Goal: Navigation & Orientation: Find specific page/section

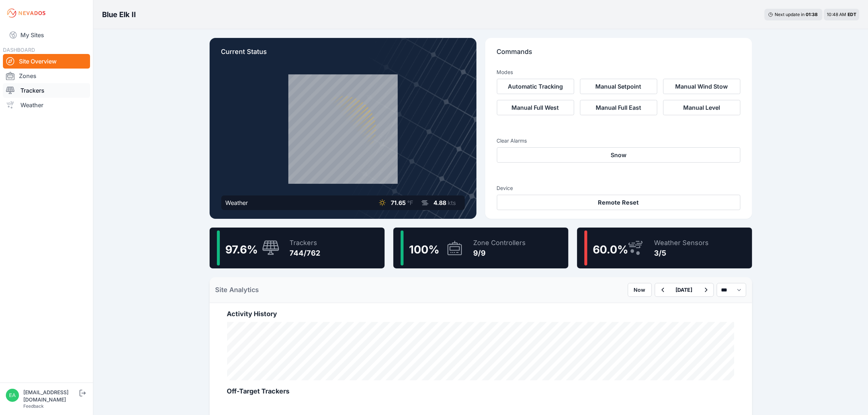
click at [33, 83] on link "Trackers" at bounding box center [46, 90] width 87 height 15
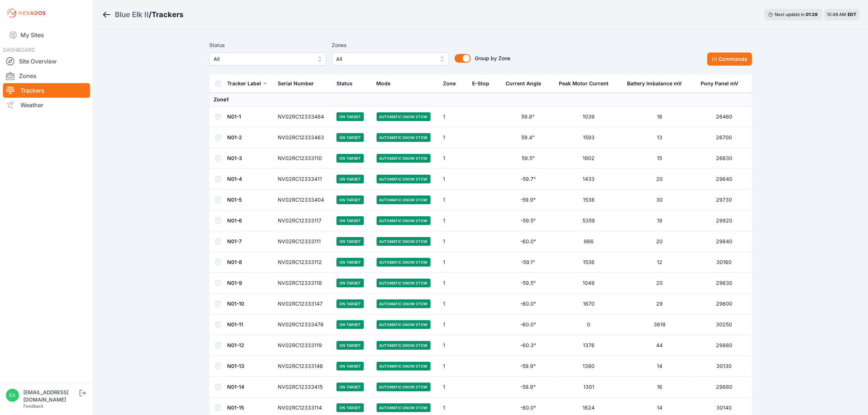
click at [393, 65] on button "All" at bounding box center [390, 58] width 117 height 13
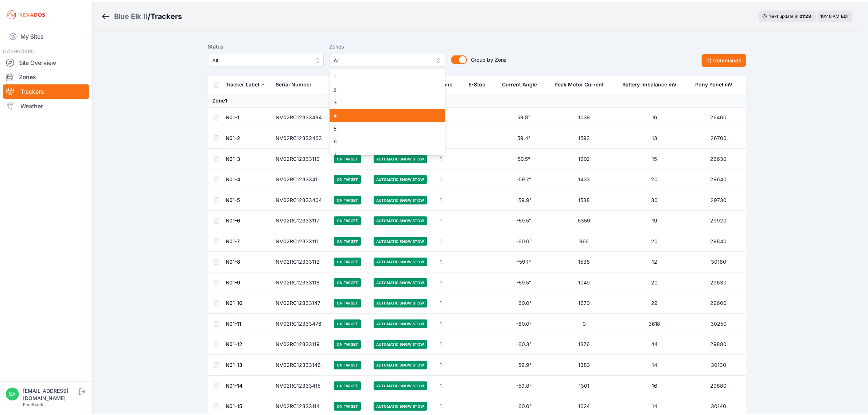
scroll to position [33, 0]
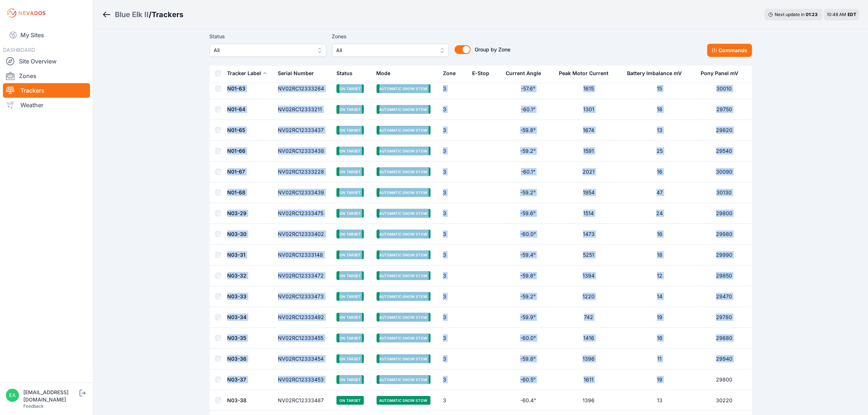
scroll to position [3973, 0]
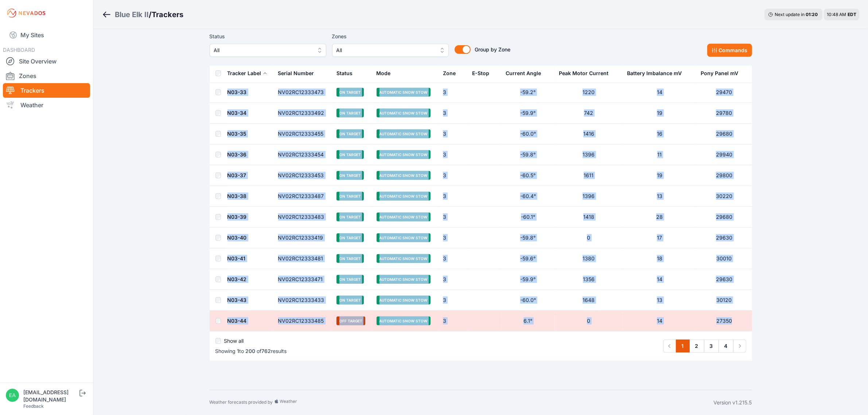
drag, startPoint x: 212, startPoint y: 98, endPoint x: 742, endPoint y: 315, distance: 572.5
copy tbody "Lore 6 I14-2 DO81SI47345260 Am Consec Adipiscin Elit Sedd 6 29.4° 5167 19 16476…"
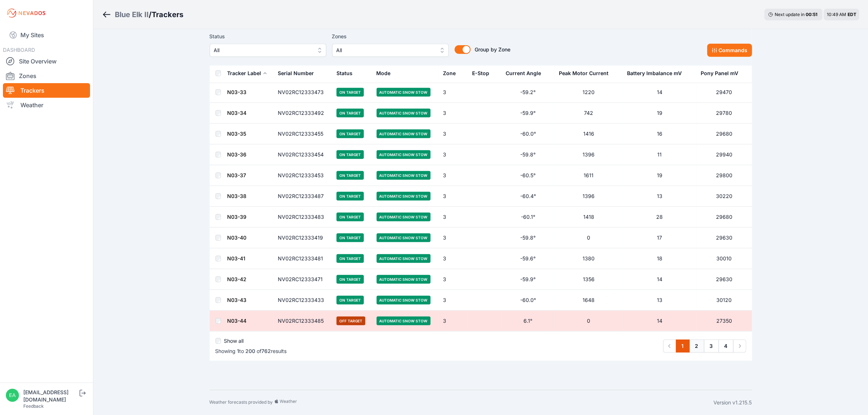
click at [691, 343] on link "2" at bounding box center [696, 345] width 15 height 13
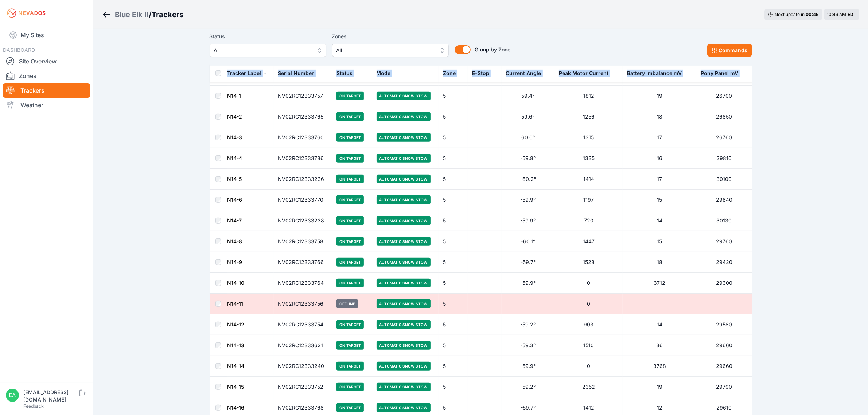
scroll to position [3973, 0]
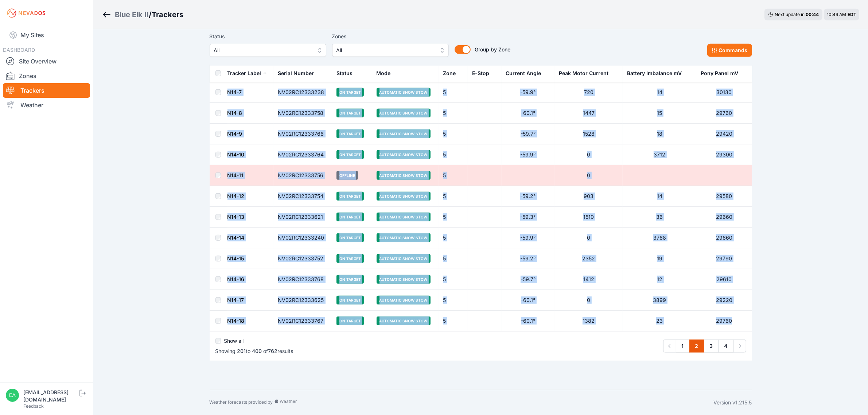
drag, startPoint x: 210, startPoint y: 98, endPoint x: 736, endPoint y: 319, distance: 571.0
copy tbody "Lore 2 I60-68 DO75SI50589153 Am Consec Adipiscin Elit Sedd 3 -36.0° 2022 33 251…"
click at [707, 345] on link "3" at bounding box center [711, 345] width 15 height 13
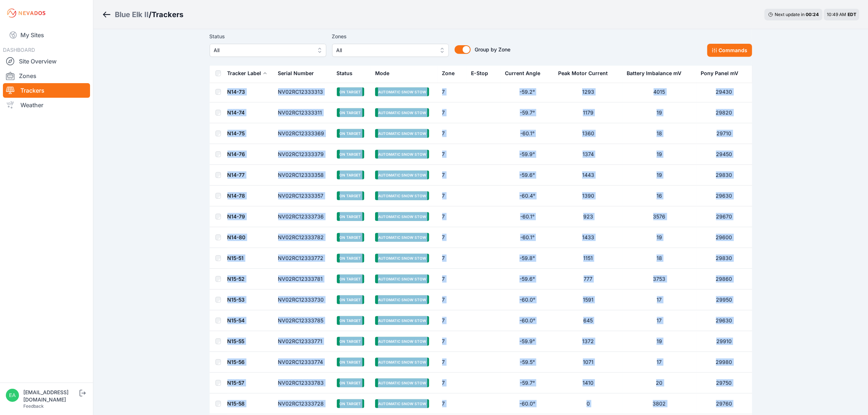
scroll to position [3973, 0]
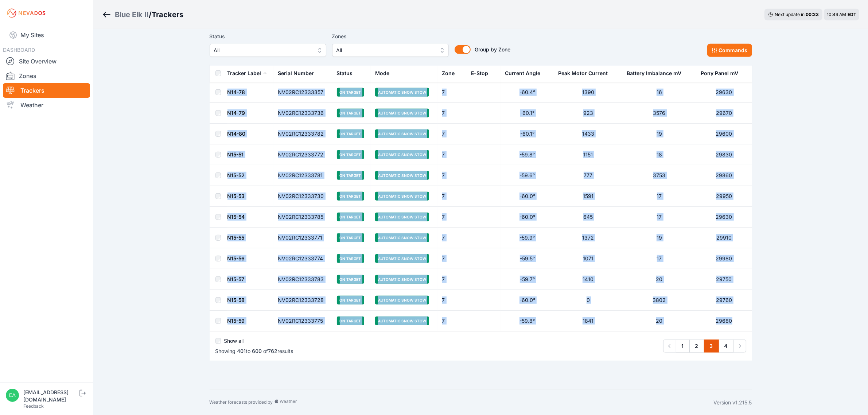
drag, startPoint x: 211, startPoint y: 98, endPoint x: 739, endPoint y: 321, distance: 573.3
copy tbody "Lore 3 I80-63 DO37SI09399101 Am Consec Adipiscin Elit Sedd 2 -79.0° 0993 58 636…"
click at [726, 347] on link "4" at bounding box center [725, 345] width 15 height 13
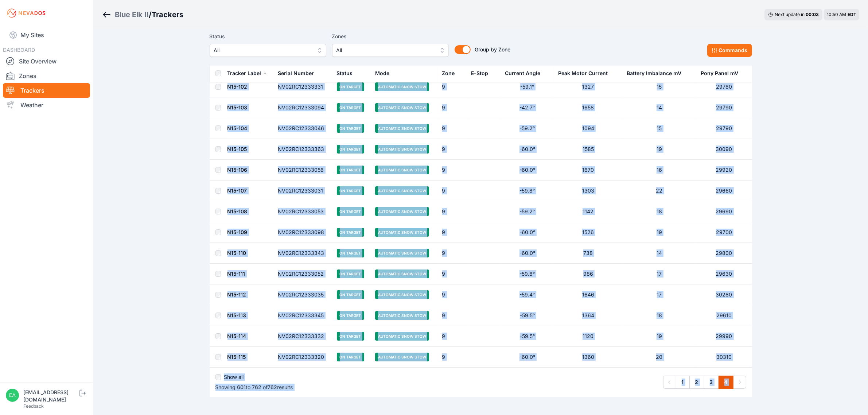
scroll to position [3181, 0]
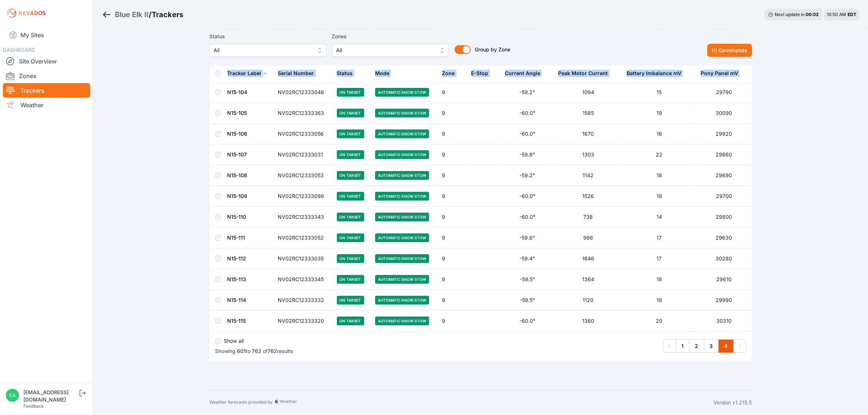
drag, startPoint x: 212, startPoint y: 98, endPoint x: 773, endPoint y: 327, distance: 606.0
copy thead "Tracker Label Serial Number Status Mode Zone E-Stop Current Angle Peak Motor Cu…"
click at [59, 34] on link "My Sites" at bounding box center [46, 34] width 87 height 17
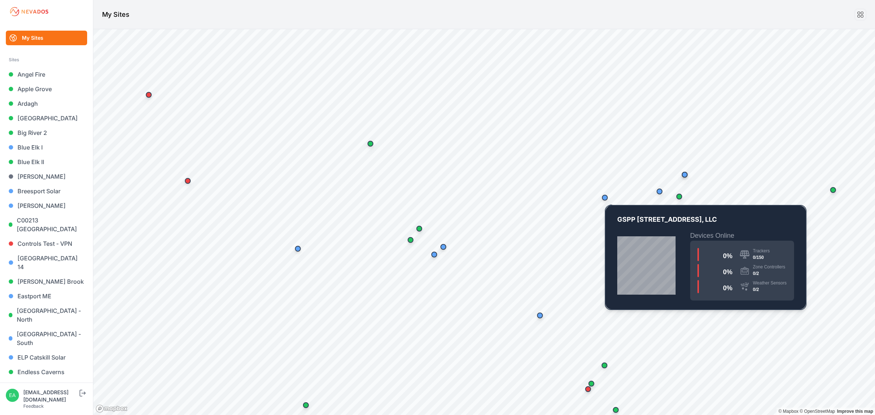
click at [607, 202] on div "Map marker" at bounding box center [604, 197] width 15 height 15
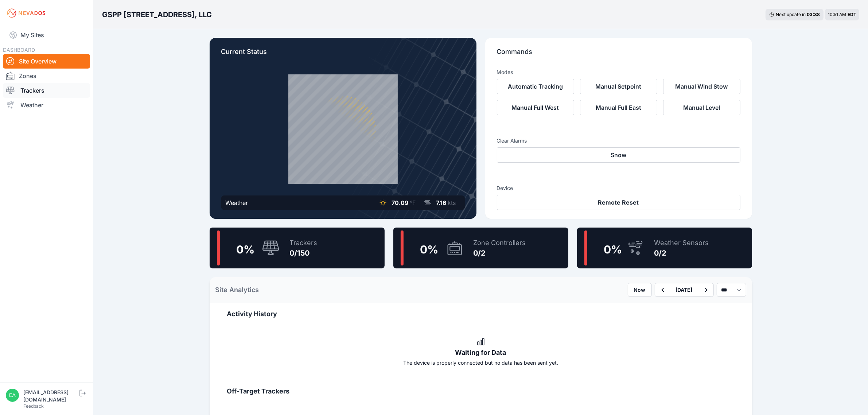
click at [15, 86] on div at bounding box center [13, 90] width 15 height 9
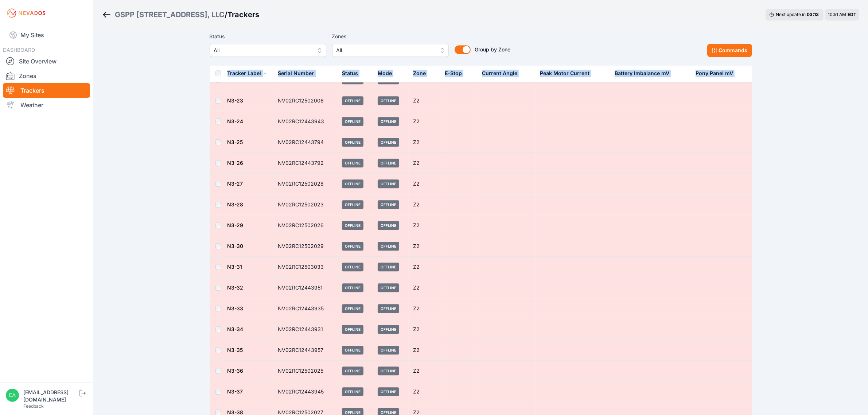
scroll to position [2907, 0]
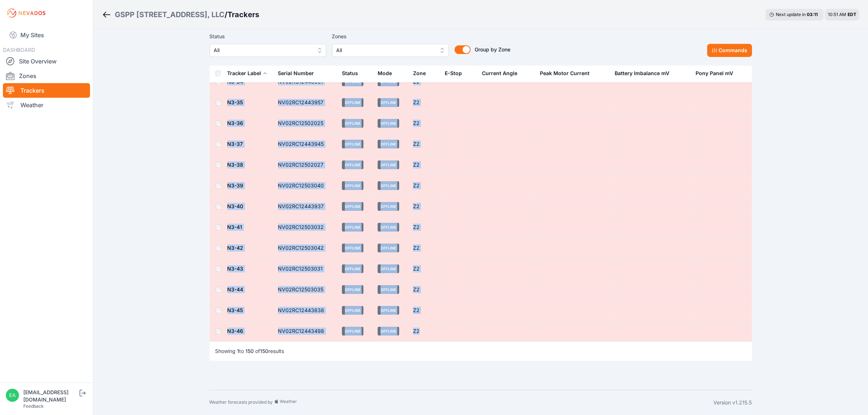
drag, startPoint x: 210, startPoint y: 101, endPoint x: 750, endPoint y: 334, distance: 588.0
copy tbody "Zone Z1 N1-1 NV02RC12443832 Offline Offline Z1 N1-2 NV02RC12443824 Offline Offl…"
click at [26, 43] on link "My Sites" at bounding box center [46, 34] width 87 height 17
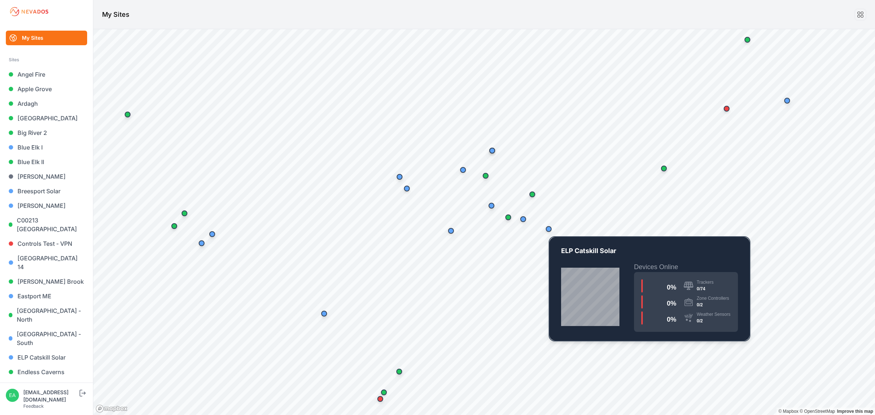
click at [547, 229] on div "Map marker" at bounding box center [549, 229] width 6 height 6
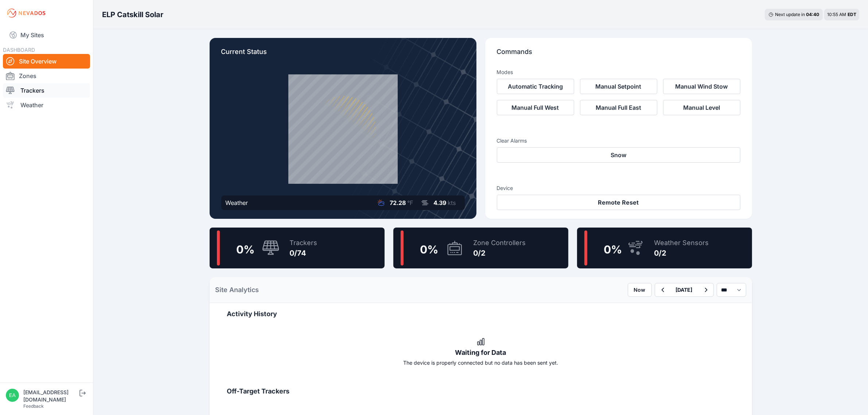
click at [40, 91] on link "Trackers" at bounding box center [46, 90] width 87 height 15
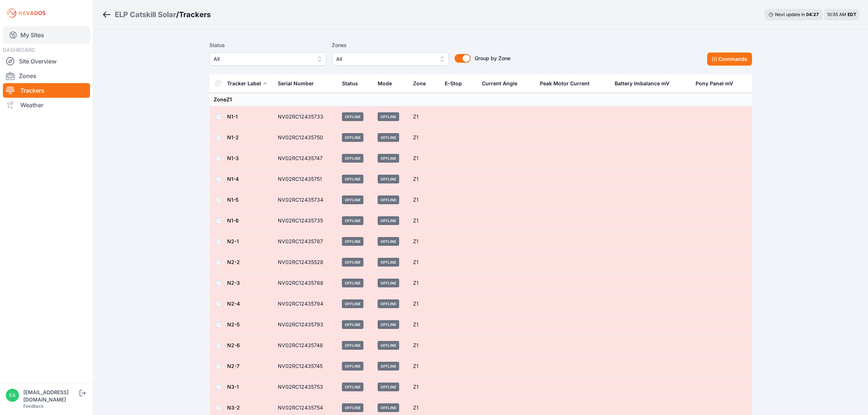
click at [36, 43] on link "My Sites" at bounding box center [46, 34] width 87 height 17
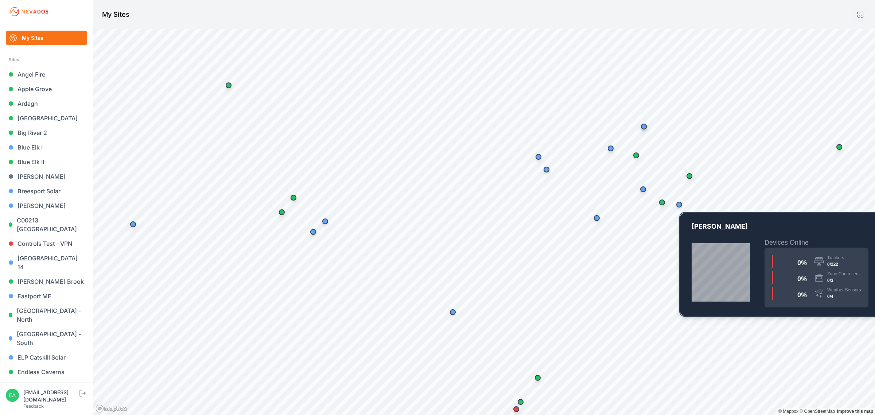
click at [675, 207] on div "Map marker" at bounding box center [679, 204] width 15 height 15
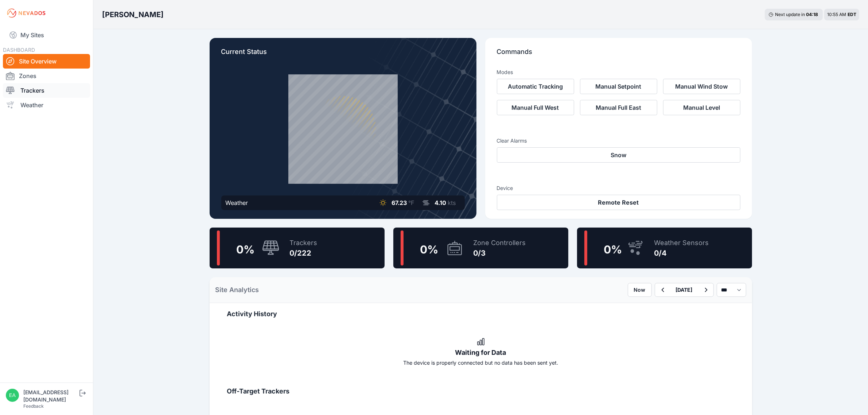
click at [34, 84] on link "Trackers" at bounding box center [46, 90] width 87 height 15
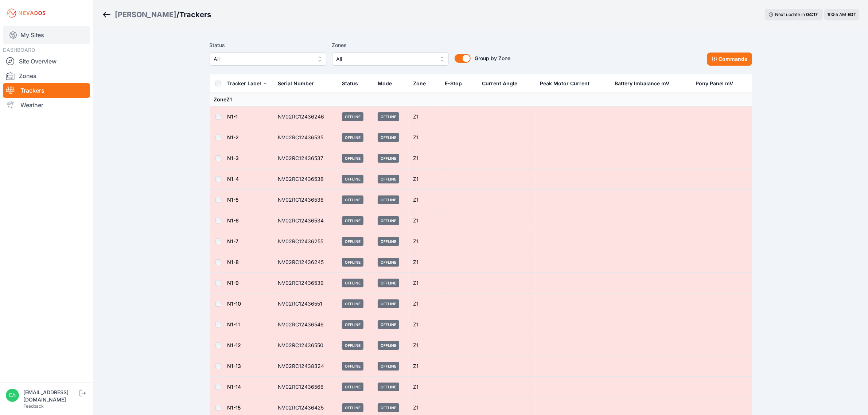
click at [29, 39] on link "My Sites" at bounding box center [46, 34] width 87 height 17
